Goal: Task Accomplishment & Management: Manage account settings

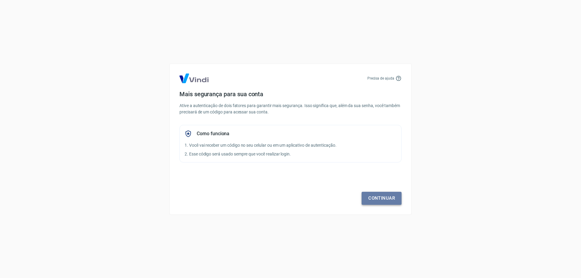
click at [378, 197] on link "Continuar" at bounding box center [382, 198] width 40 height 13
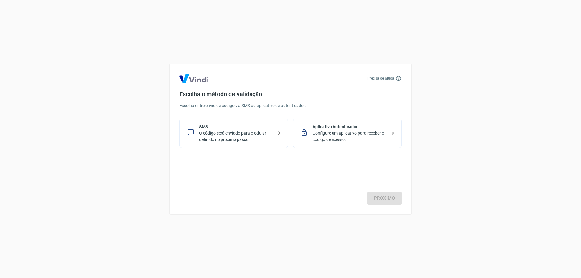
click at [258, 129] on p "SMS" at bounding box center [236, 127] width 74 height 6
click at [392, 200] on link "Próximo" at bounding box center [385, 198] width 34 height 13
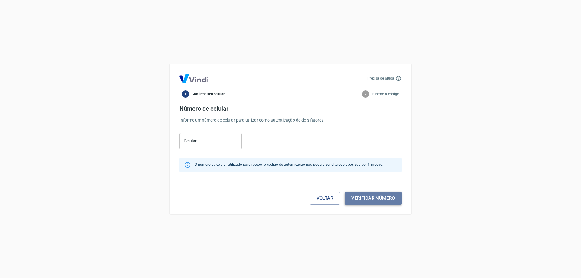
click at [384, 202] on button "Verificar número" at bounding box center [373, 198] width 57 height 13
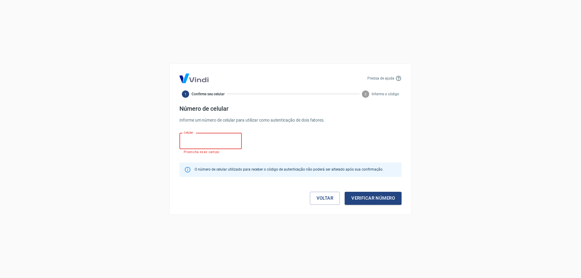
click at [212, 140] on input "Celular" at bounding box center [211, 141] width 62 height 16
type input "[PHONE_NUMBER]"
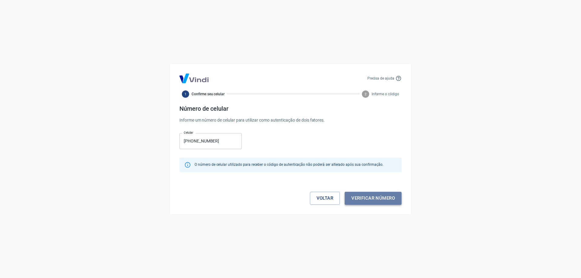
click at [358, 201] on button "Verificar número" at bounding box center [373, 198] width 57 height 13
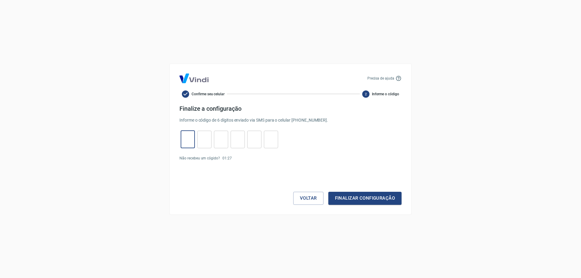
click at [190, 136] on input "tel" at bounding box center [188, 139] width 14 height 13
type input "4"
type input "6"
type input "0"
type input "7"
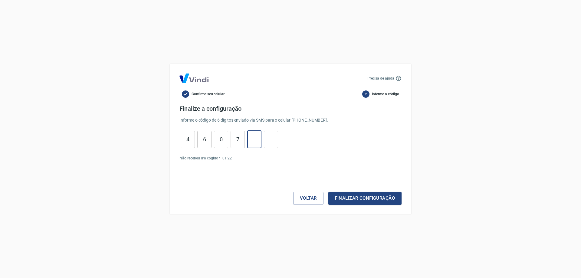
type input "0"
type input "2"
click at [344, 195] on button "Finalizar configuração" at bounding box center [364, 198] width 73 height 13
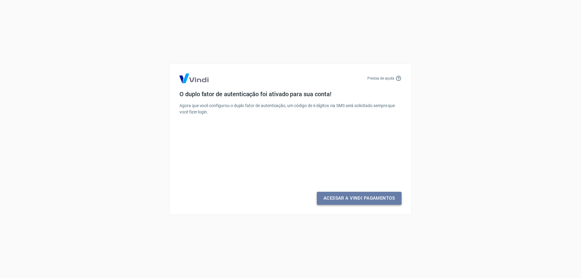
click at [361, 197] on link "Acessar a Vindi Pagamentos" at bounding box center [359, 198] width 85 height 13
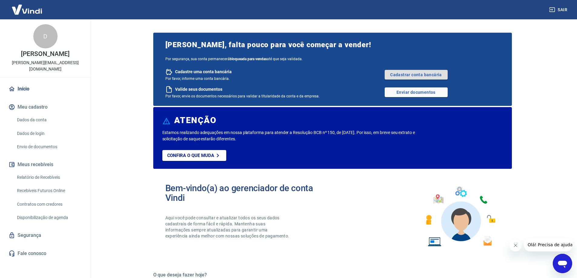
click at [409, 74] on link "Cadastrar conta bancária" at bounding box center [415, 75] width 63 height 10
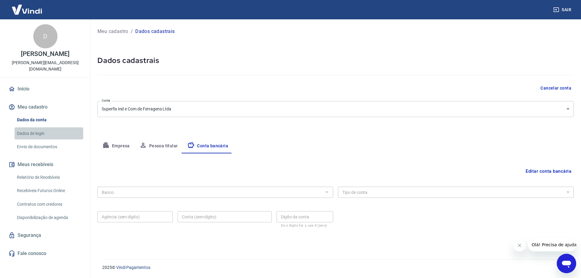
drag, startPoint x: 33, startPoint y: 127, endPoint x: 73, endPoint y: 123, distance: 39.8
click at [33, 127] on link "Dados de login" at bounding box center [49, 133] width 69 height 12
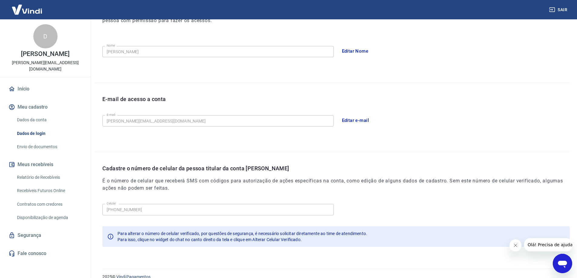
scroll to position [110, 0]
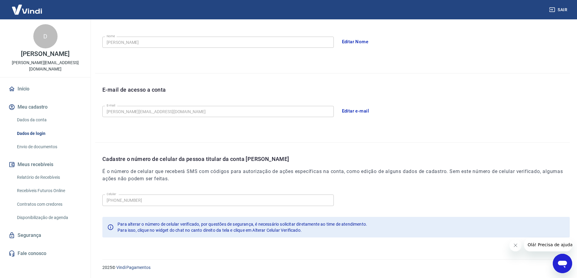
click at [35, 141] on link "Envio de documentos" at bounding box center [49, 147] width 69 height 12
